Goal: Information Seeking & Learning: Learn about a topic

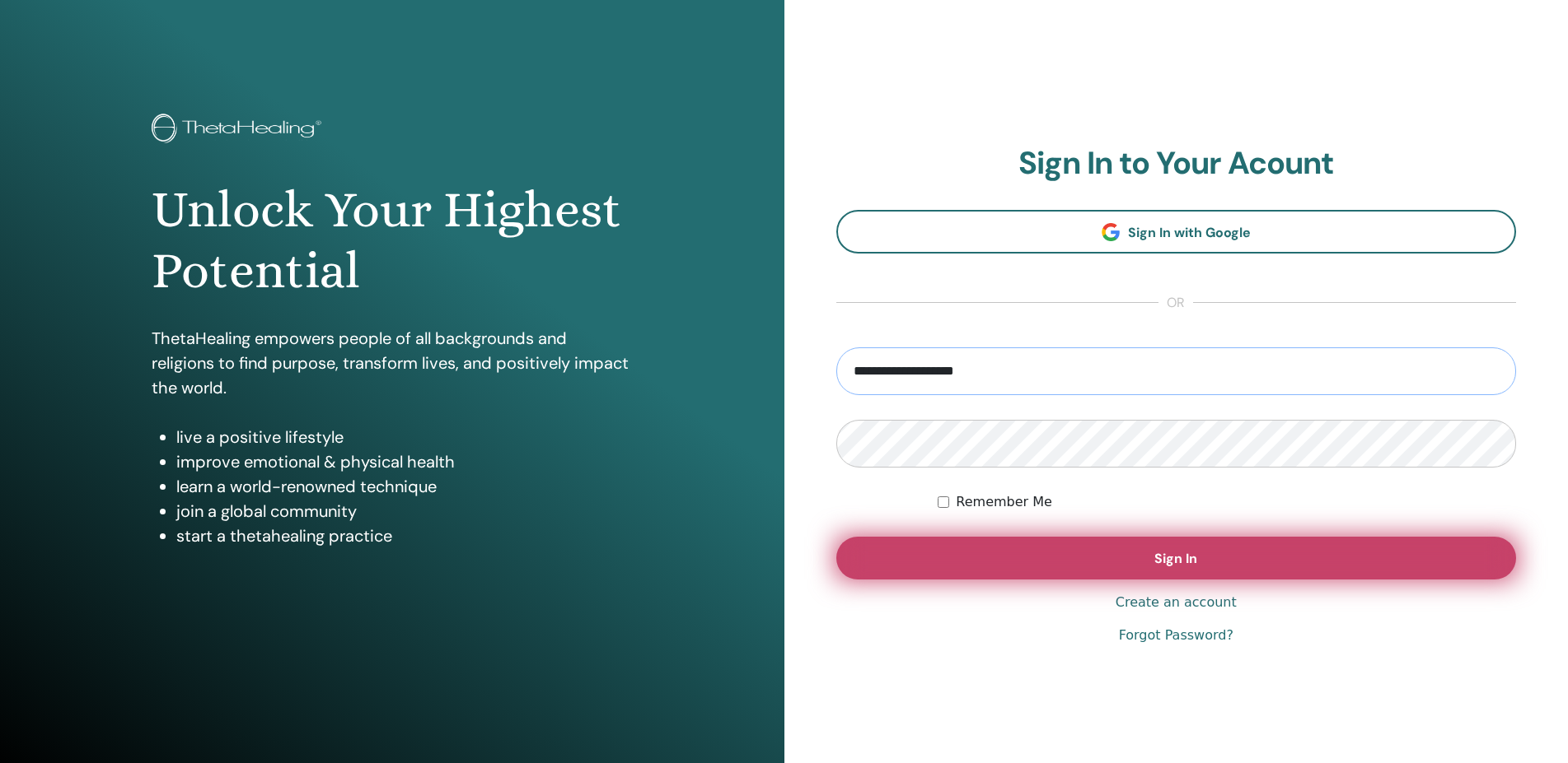
type input "**********"
click at [1186, 562] on span "Sign In" at bounding box center [1175, 558] width 43 height 17
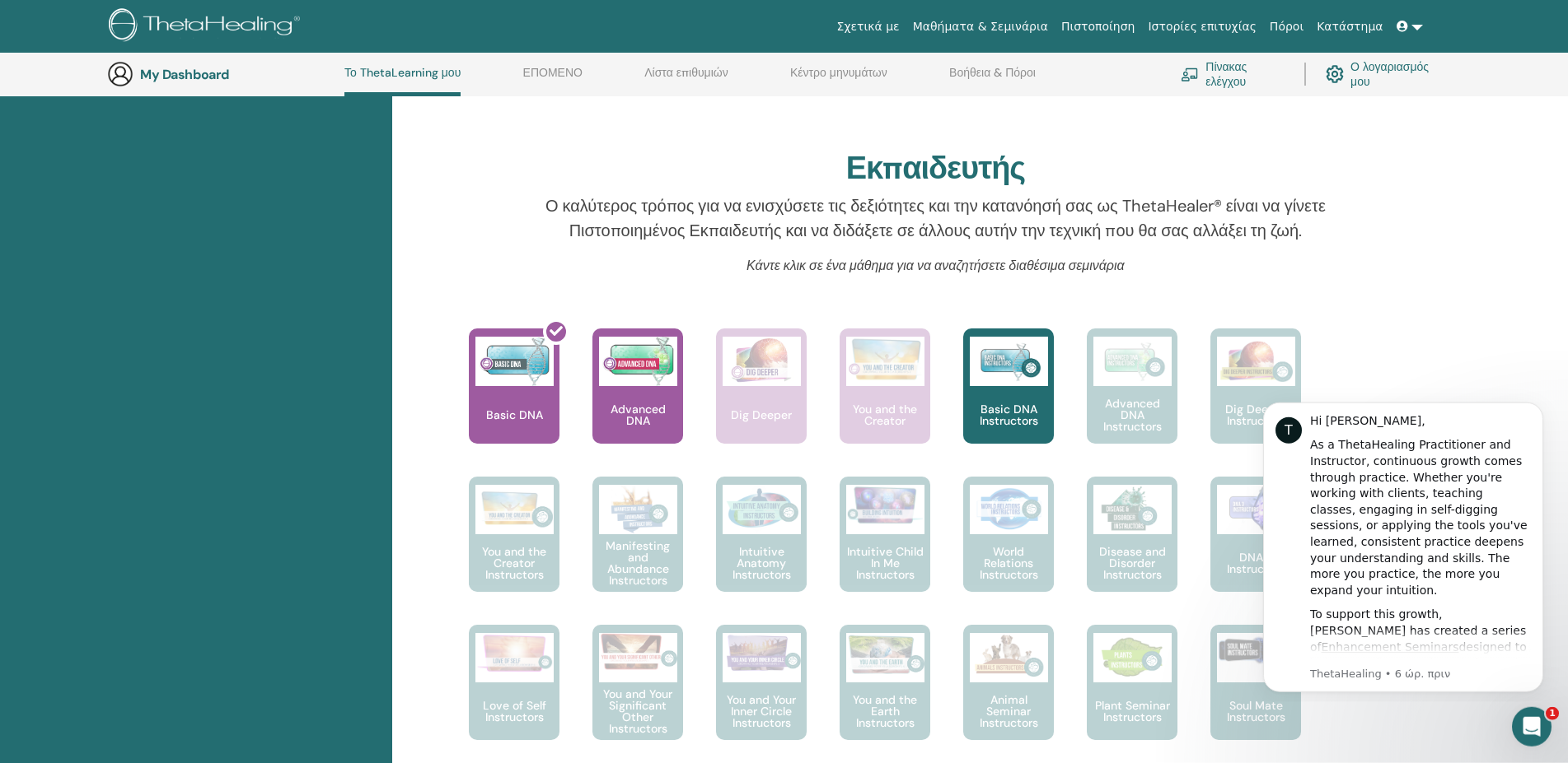
scroll to position [462, 0]
click at [505, 364] on div at bounding box center [523, 391] width 91 height 148
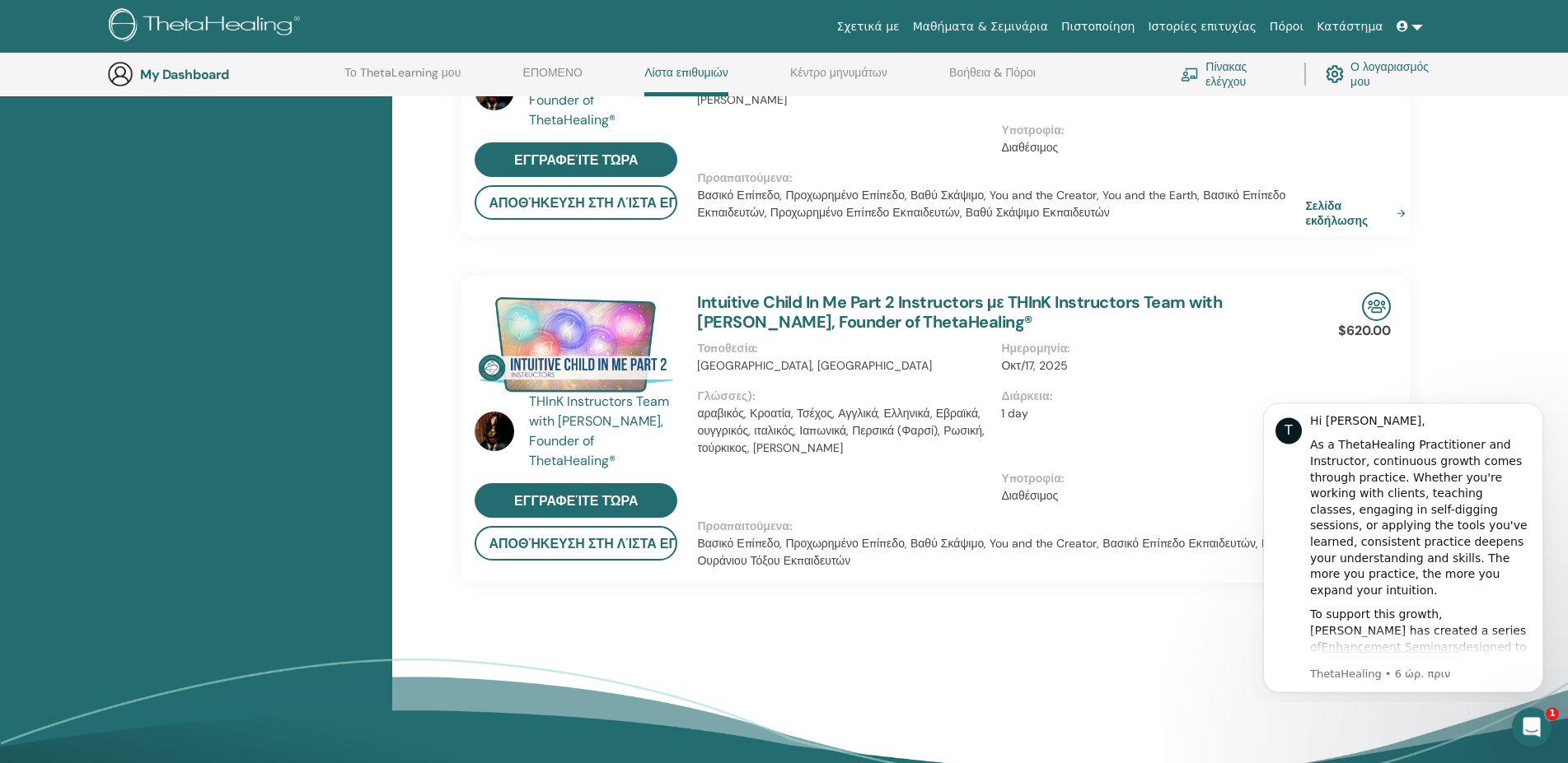
scroll to position [965, 0]
click at [429, 73] on link "Το ThetaLearning μου" at bounding box center [402, 79] width 116 height 27
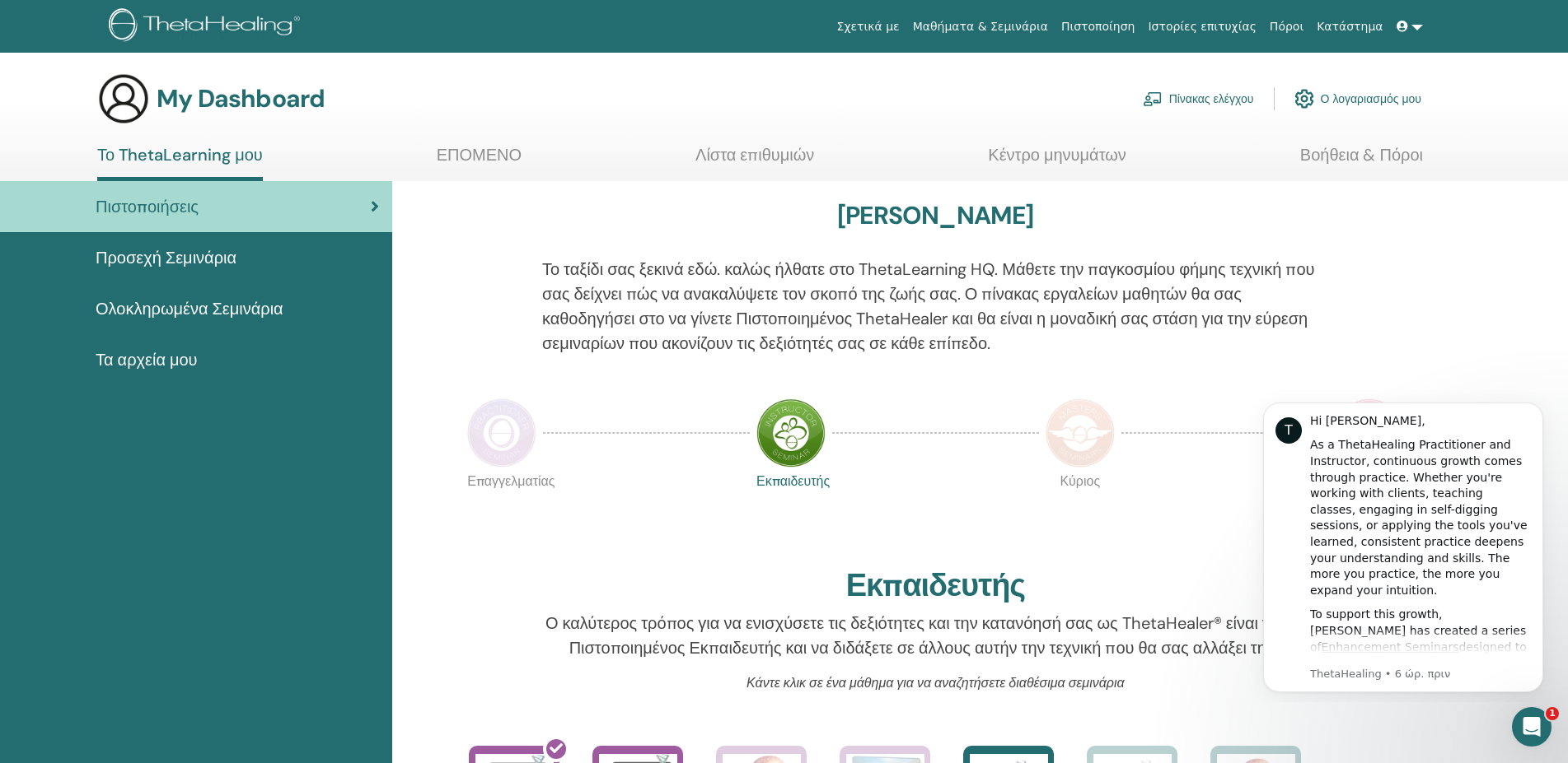
click at [322, 202] on div "Πιστοποιήσεις" at bounding box center [196, 207] width 365 height 25
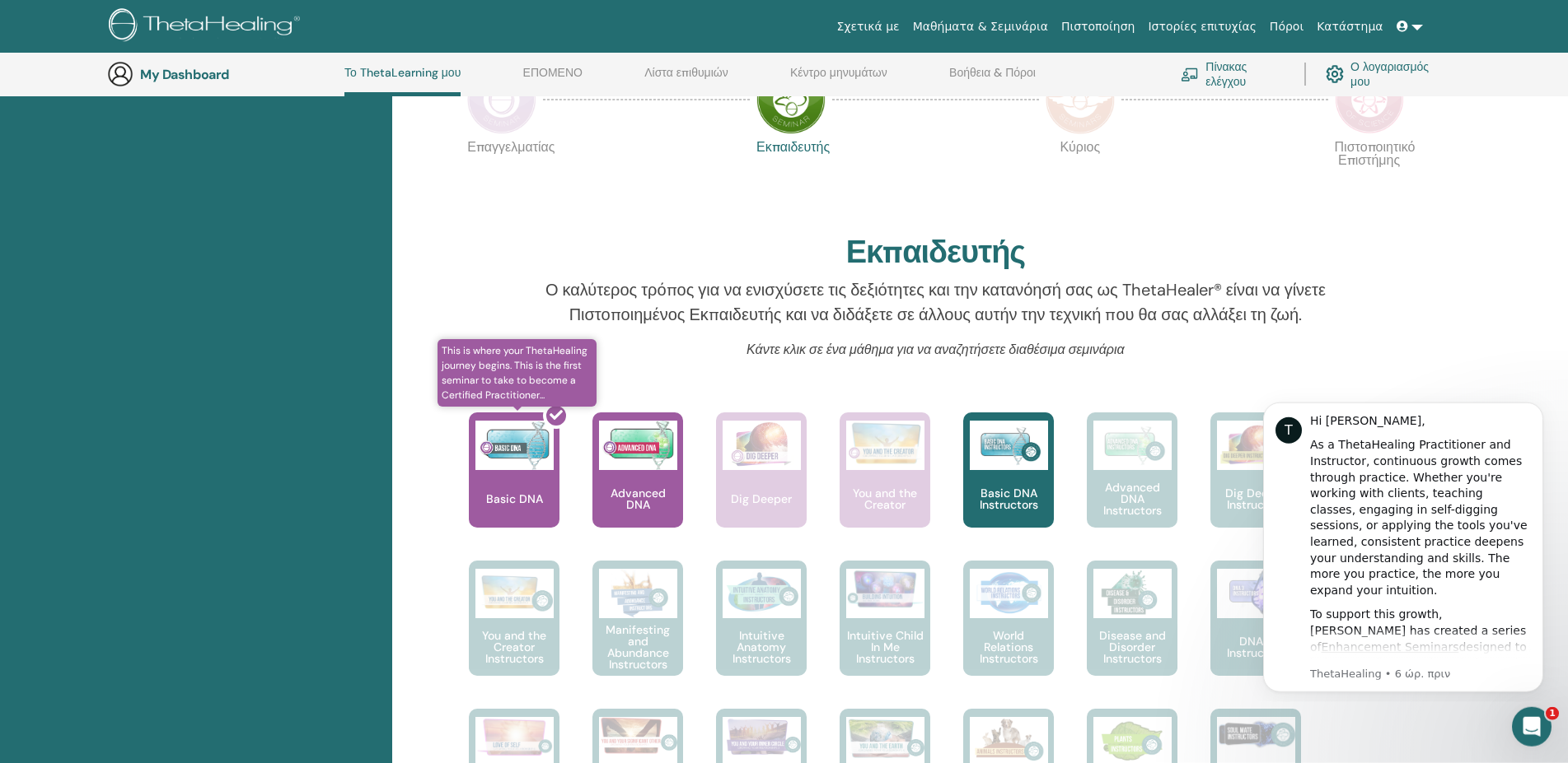
scroll to position [378, 0]
click at [512, 447] on div at bounding box center [523, 475] width 91 height 148
